Goal: Information Seeking & Learning: Check status

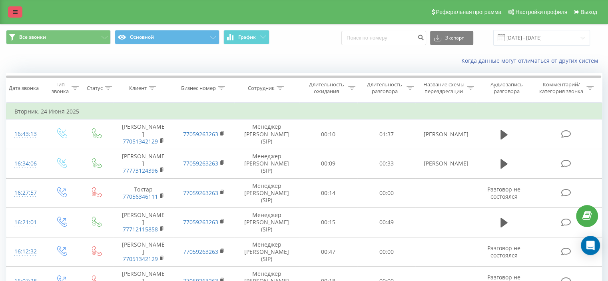
click at [10, 8] on link at bounding box center [15, 11] width 14 height 11
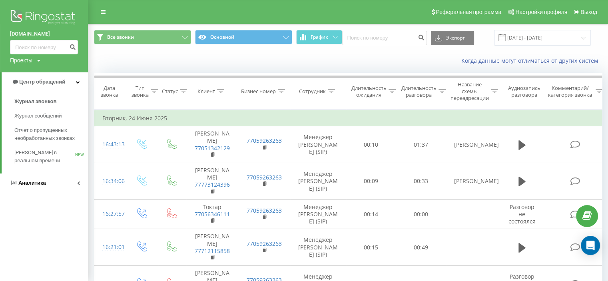
click at [39, 183] on span "Аналитика" at bounding box center [32, 183] width 28 height 6
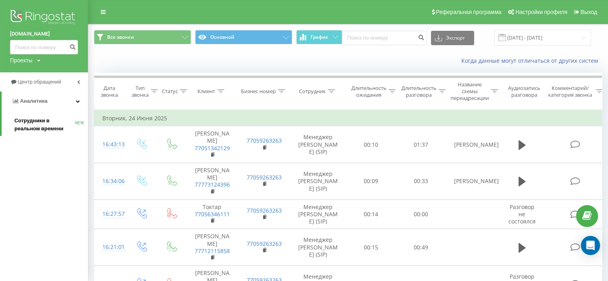
click at [48, 118] on span "Сотрудники в реальном времени" at bounding box center [44, 125] width 61 height 16
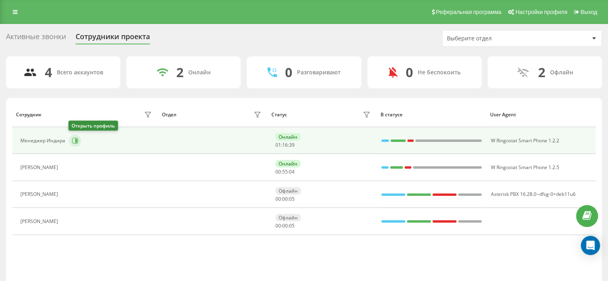
click at [76, 141] on icon at bounding box center [76, 141] width 2 height 4
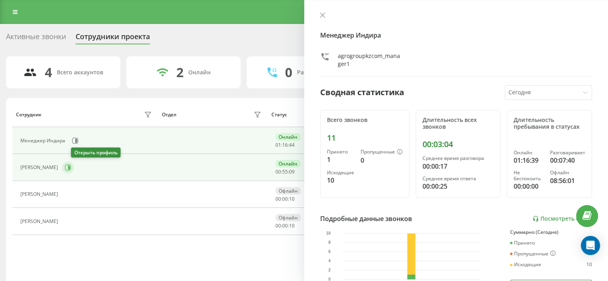
click at [71, 166] on icon at bounding box center [68, 167] width 6 height 6
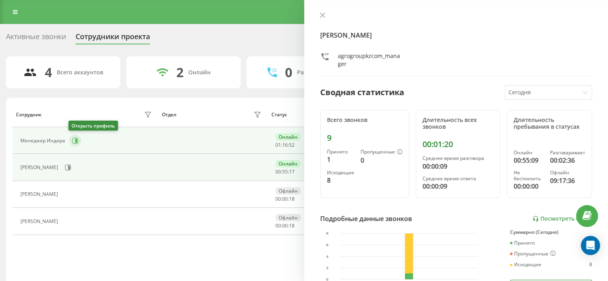
click at [76, 139] on icon at bounding box center [75, 141] width 6 height 6
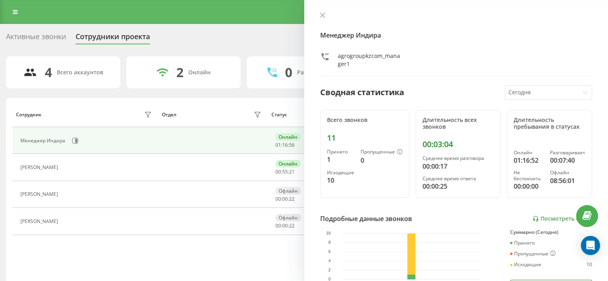
click at [202, 116] on div "Отдел" at bounding box center [213, 114] width 102 height 13
click at [325, 14] on icon at bounding box center [323, 15] width 6 height 6
